Goal: Task Accomplishment & Management: Use online tool/utility

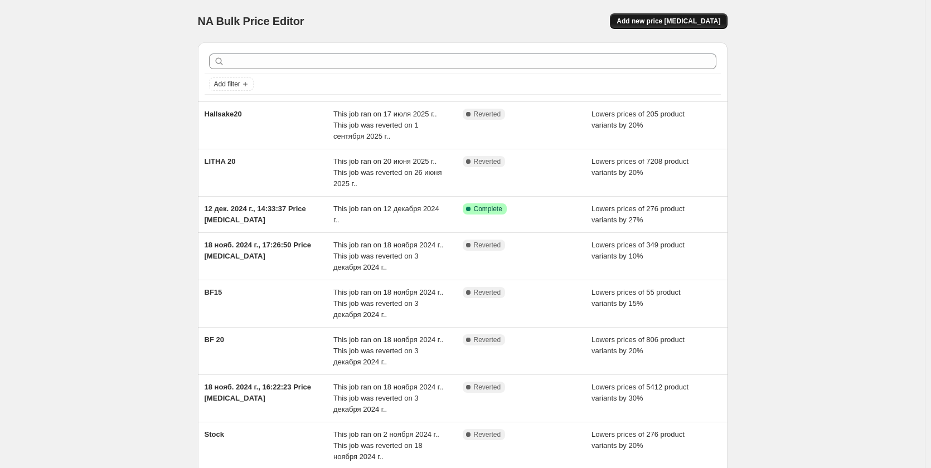
click at [676, 23] on span "Add new price [MEDICAL_DATA]" at bounding box center [669, 21] width 104 height 9
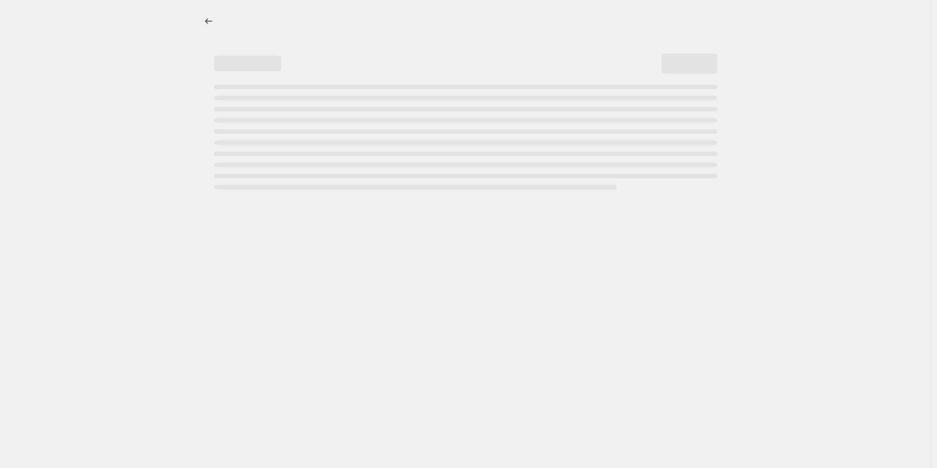
select select "percentage"
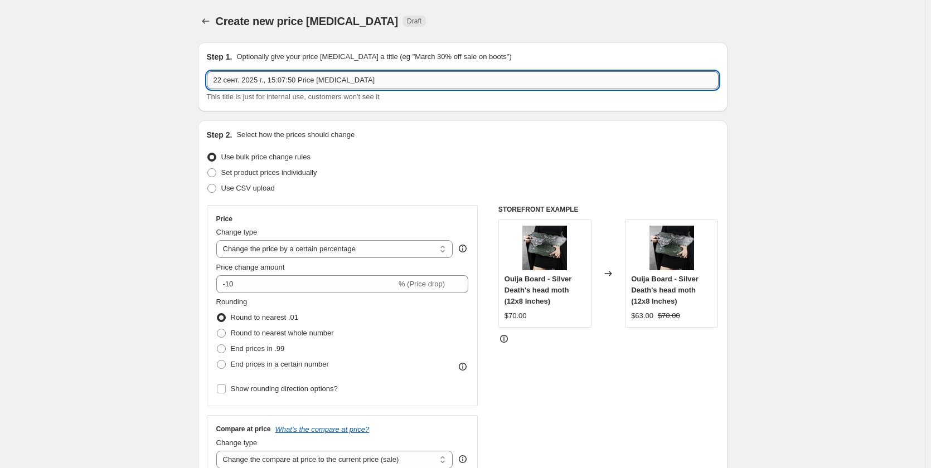
drag, startPoint x: 265, startPoint y: 74, endPoint x: 280, endPoint y: 74, distance: 14.5
click at [265, 72] on input "22 сент. 2025 г., 15:07:50 Price [MEDICAL_DATA]" at bounding box center [463, 80] width 512 height 18
drag, startPoint x: 387, startPoint y: 81, endPoint x: 147, endPoint y: 59, distance: 241.9
type input "Birthday Sale 20"
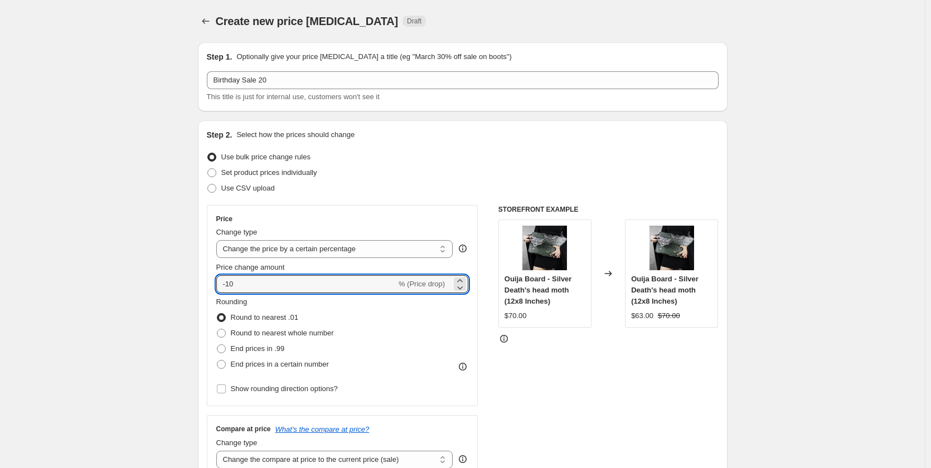
drag, startPoint x: 273, startPoint y: 287, endPoint x: 202, endPoint y: 291, distance: 70.9
click at [202, 291] on div "Step 2. Select how the prices should change Use bulk price change rules Set pro…" at bounding box center [463, 315] width 530 height 391
click at [241, 282] on input "-10" at bounding box center [306, 284] width 180 height 18
click at [243, 281] on input "-10" at bounding box center [306, 284] width 180 height 18
type input "-1"
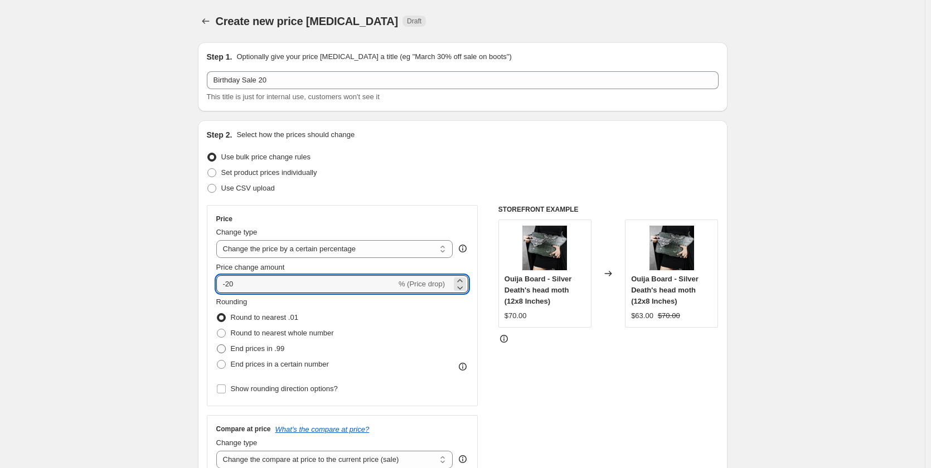
type input "-20"
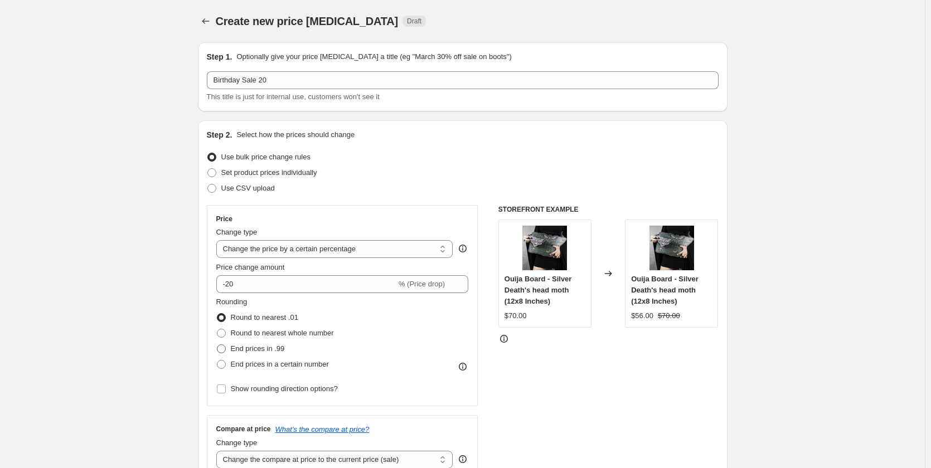
click at [261, 345] on span "End prices in .99" at bounding box center [258, 349] width 54 height 8
click at [217, 345] on input "End prices in .99" at bounding box center [217, 345] width 1 height 1
radio input "true"
click at [263, 390] on span "Show rounding direction options?" at bounding box center [284, 389] width 107 height 8
click at [226, 390] on input "Show rounding direction options?" at bounding box center [221, 389] width 9 height 9
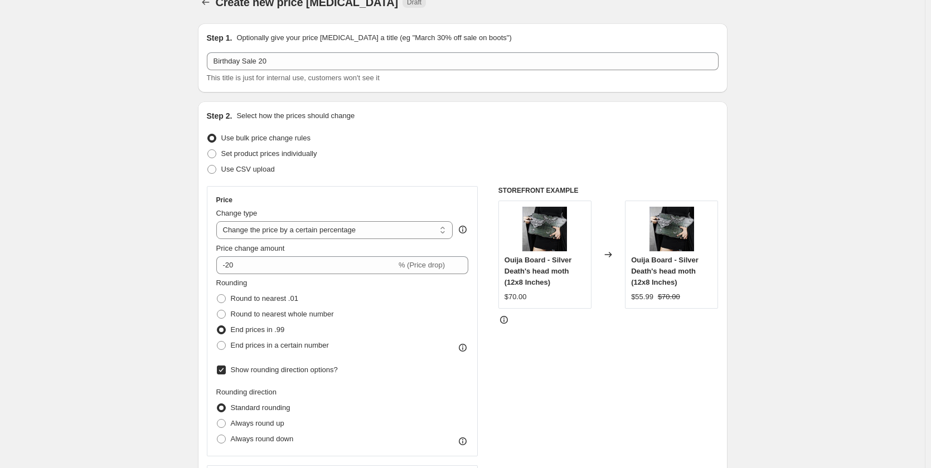
scroll to position [56, 0]
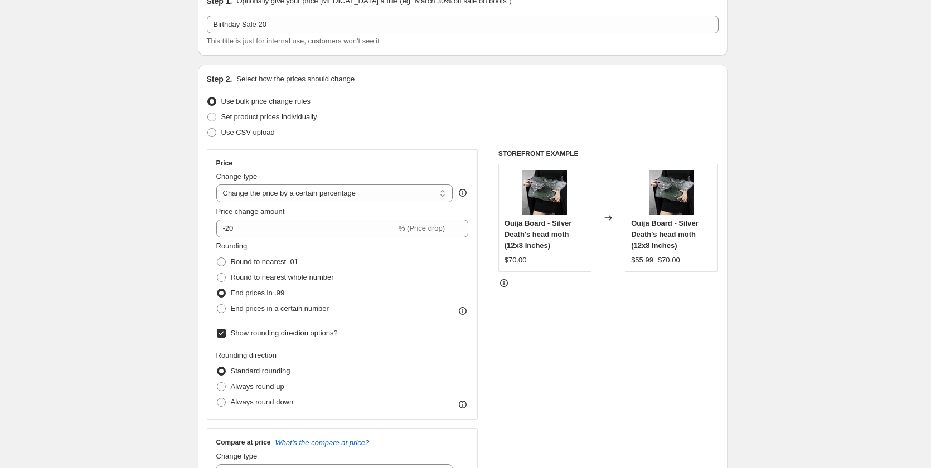
click at [256, 331] on span "Show rounding direction options?" at bounding box center [284, 333] width 107 height 8
click at [226, 331] on input "Show rounding direction options?" at bounding box center [221, 333] width 9 height 9
checkbox input "false"
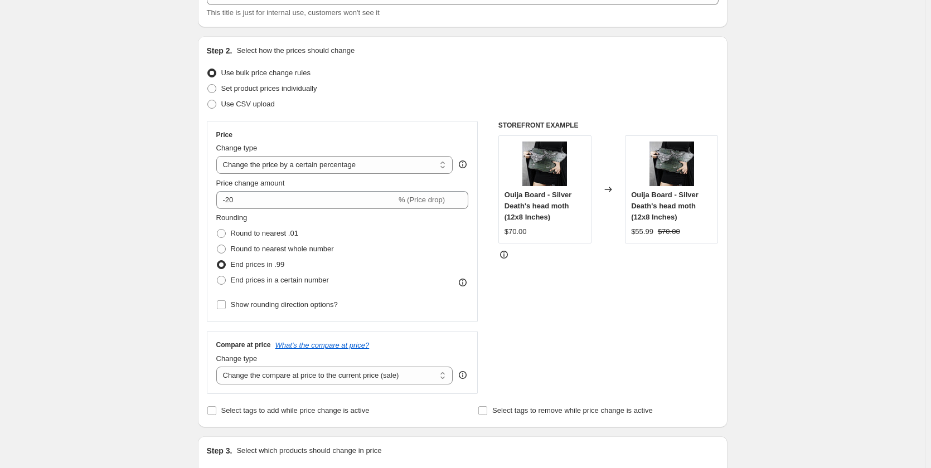
scroll to position [112, 0]
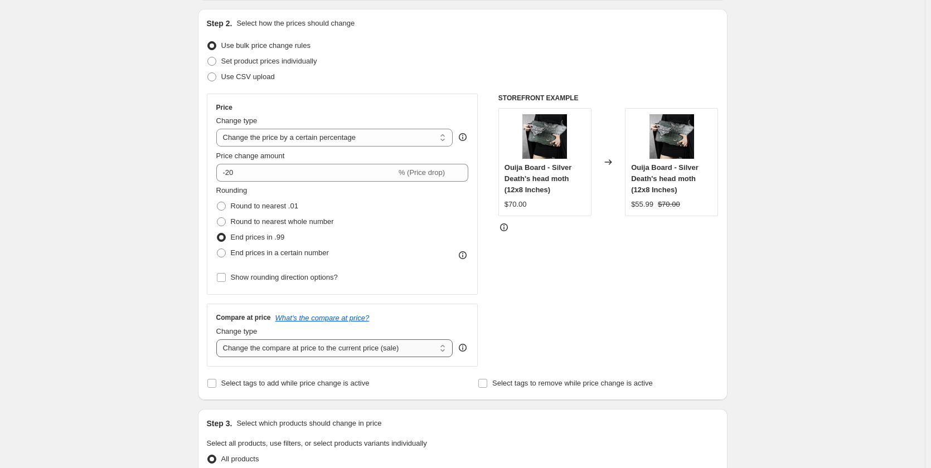
click at [418, 347] on select "Change the compare at price to the current price (sale) Change the compare at p…" at bounding box center [334, 349] width 237 height 18
click at [420, 345] on select "Change the compare at price to the current price (sale) Change the compare at p…" at bounding box center [334, 349] width 237 height 18
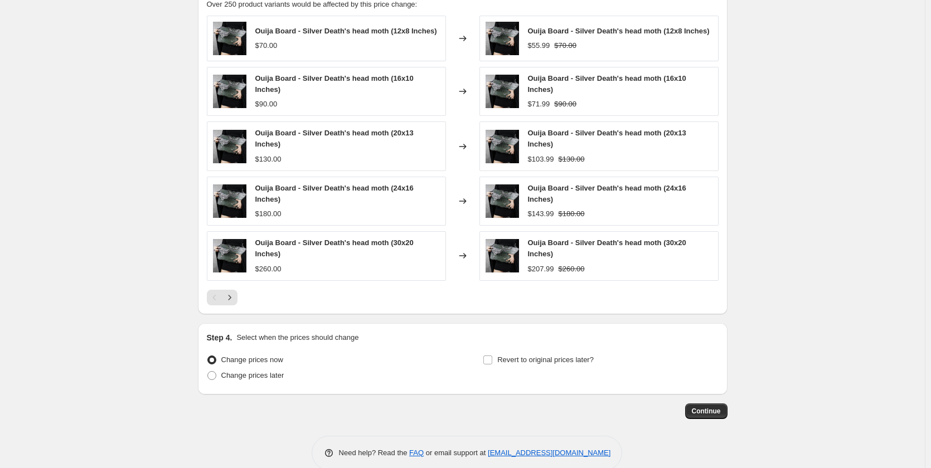
scroll to position [647, 0]
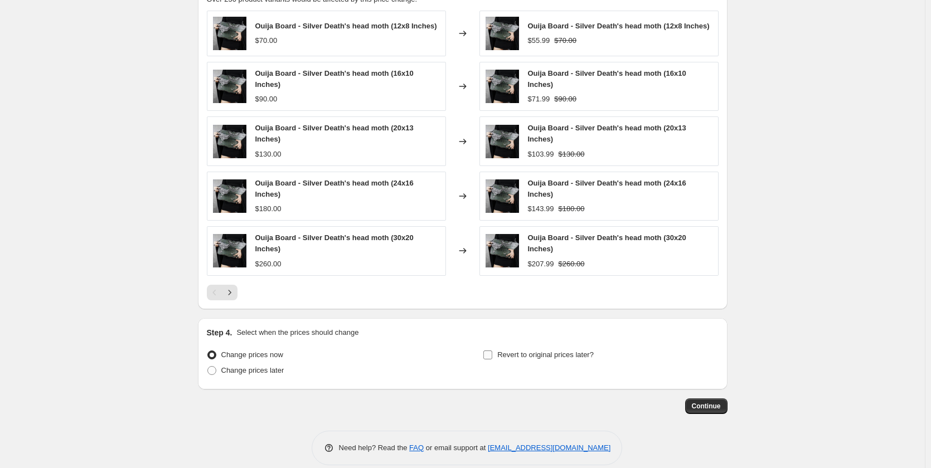
click at [496, 347] on label "Revert to original prices later?" at bounding box center [538, 355] width 111 height 16
click at [492, 351] on input "Revert to original prices later?" at bounding box center [487, 355] width 9 height 9
checkbox input "true"
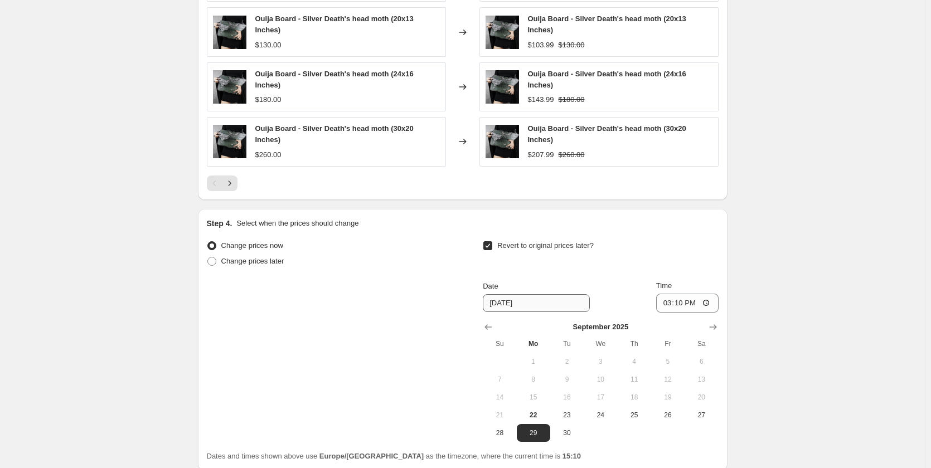
scroll to position [758, 0]
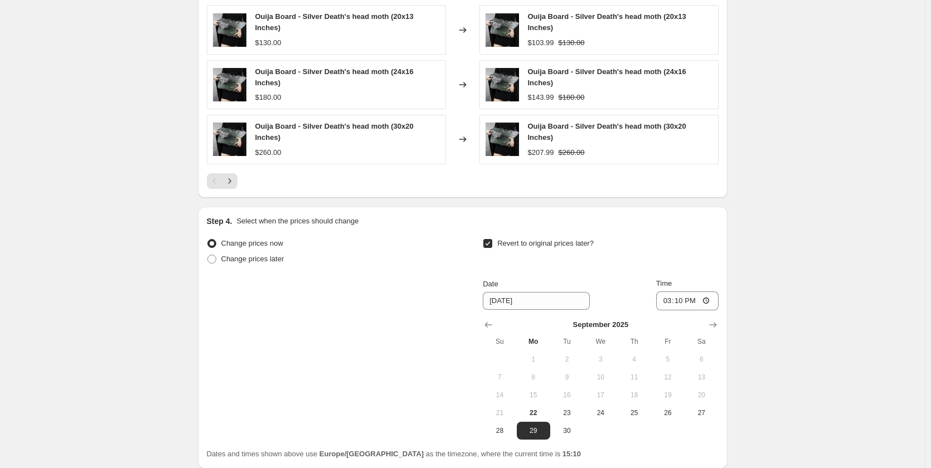
drag, startPoint x: 715, startPoint y: 314, endPoint x: 702, endPoint y: 323, distance: 15.6
click at [716, 319] on icon "Show next month, October 2025" at bounding box center [712, 324] width 11 height 11
click at [596, 351] on button "1" at bounding box center [600, 360] width 33 height 18
type input "[DATE]"
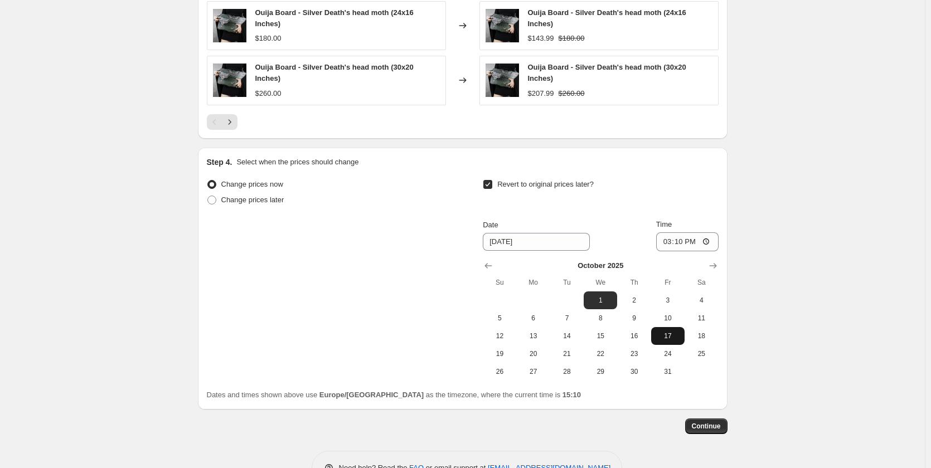
scroll to position [837, 0]
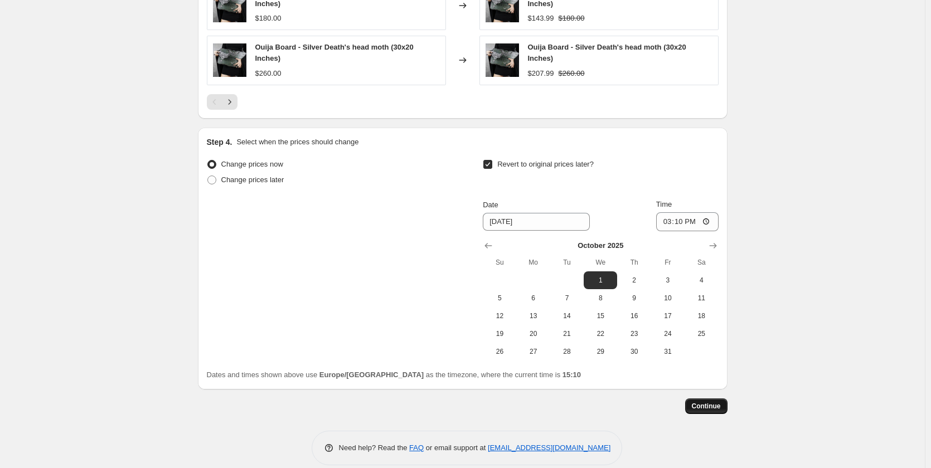
click at [715, 402] on span "Continue" at bounding box center [706, 406] width 29 height 9
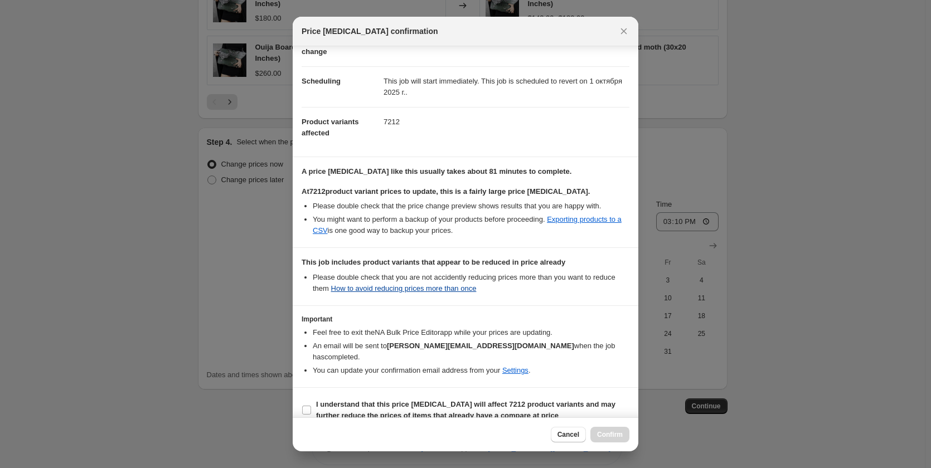
scroll to position [74, 0]
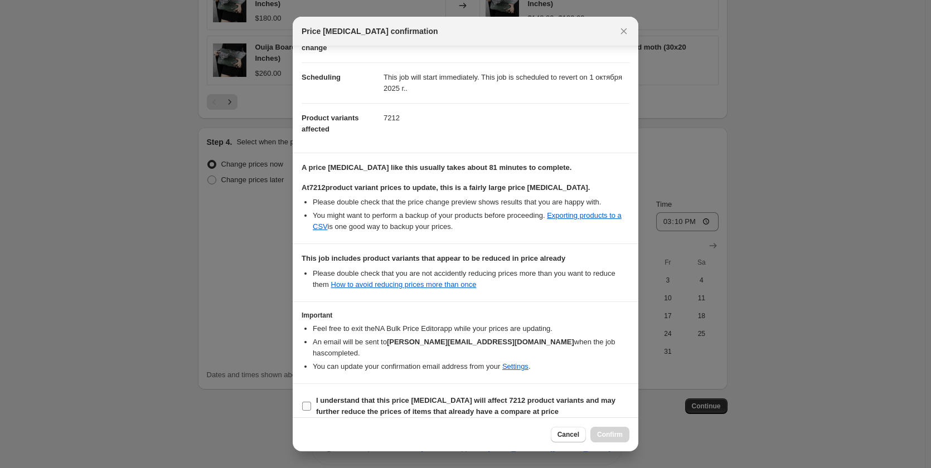
click at [333, 403] on b "I understand that this price [MEDICAL_DATA] will affect 7212 product variants a…" at bounding box center [465, 406] width 299 height 20
click at [311, 403] on input "I understand that this price [MEDICAL_DATA] will affect 7212 product variants a…" at bounding box center [306, 406] width 9 height 9
checkbox input "true"
click at [613, 438] on span "Confirm" at bounding box center [610, 434] width 26 height 9
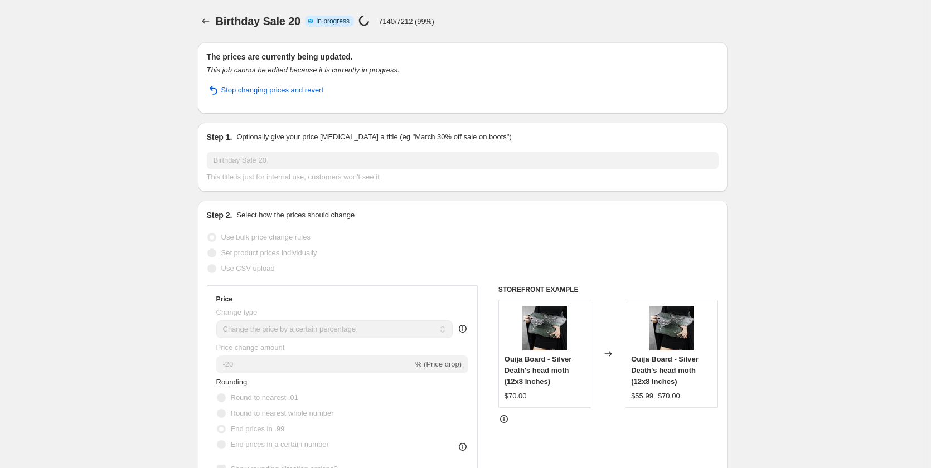
select select "percentage"
